Goal: Check status: Check status

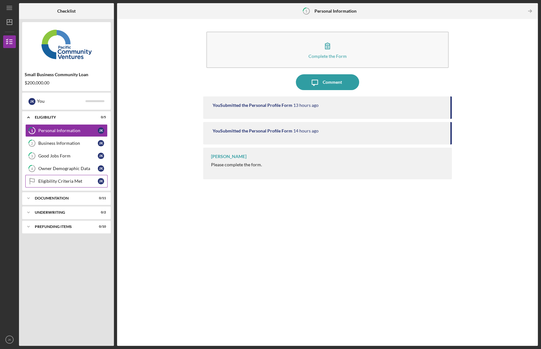
click at [57, 182] on div "Eligibility Criteria Met" at bounding box center [67, 181] width 59 height 5
